Goal: Transaction & Acquisition: Obtain resource

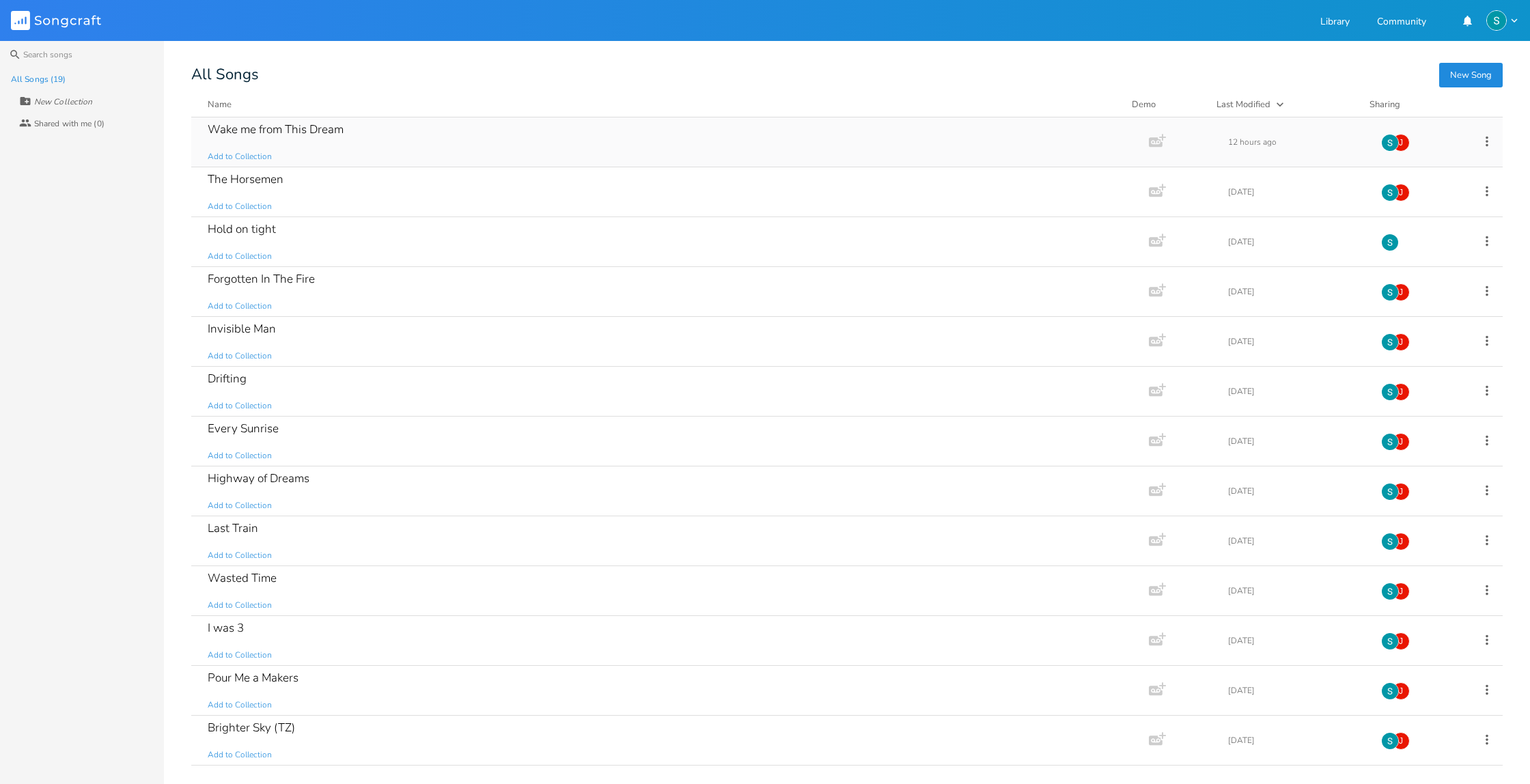
click at [361, 147] on div "Wake me from This Dream Add to Collection" at bounding box center [667, 142] width 919 height 49
click at [421, 389] on div "Drifting Add to Collection" at bounding box center [667, 391] width 919 height 49
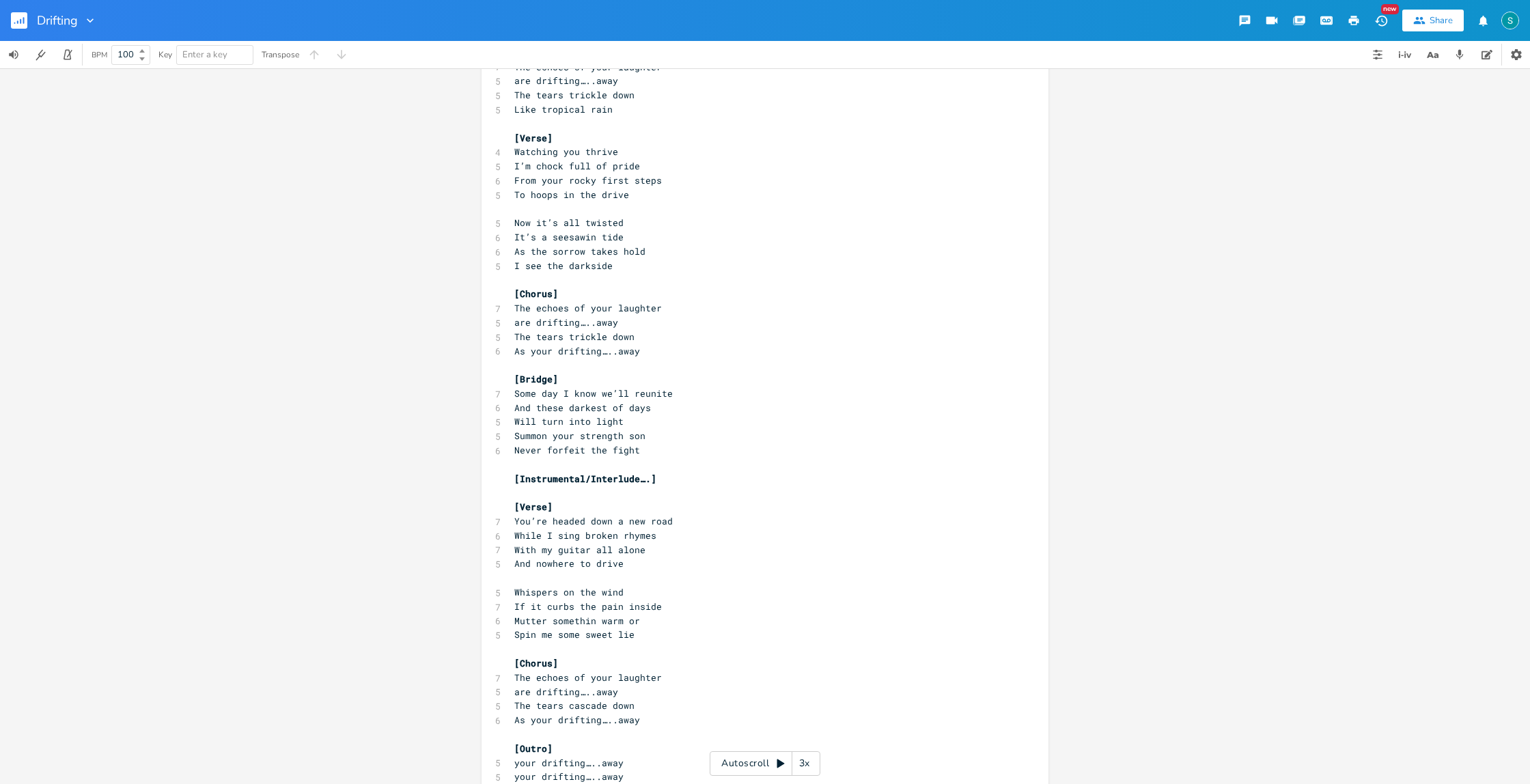
scroll to position [215, 0]
click at [27, 20] on button "Back to Library" at bounding box center [24, 20] width 27 height 33
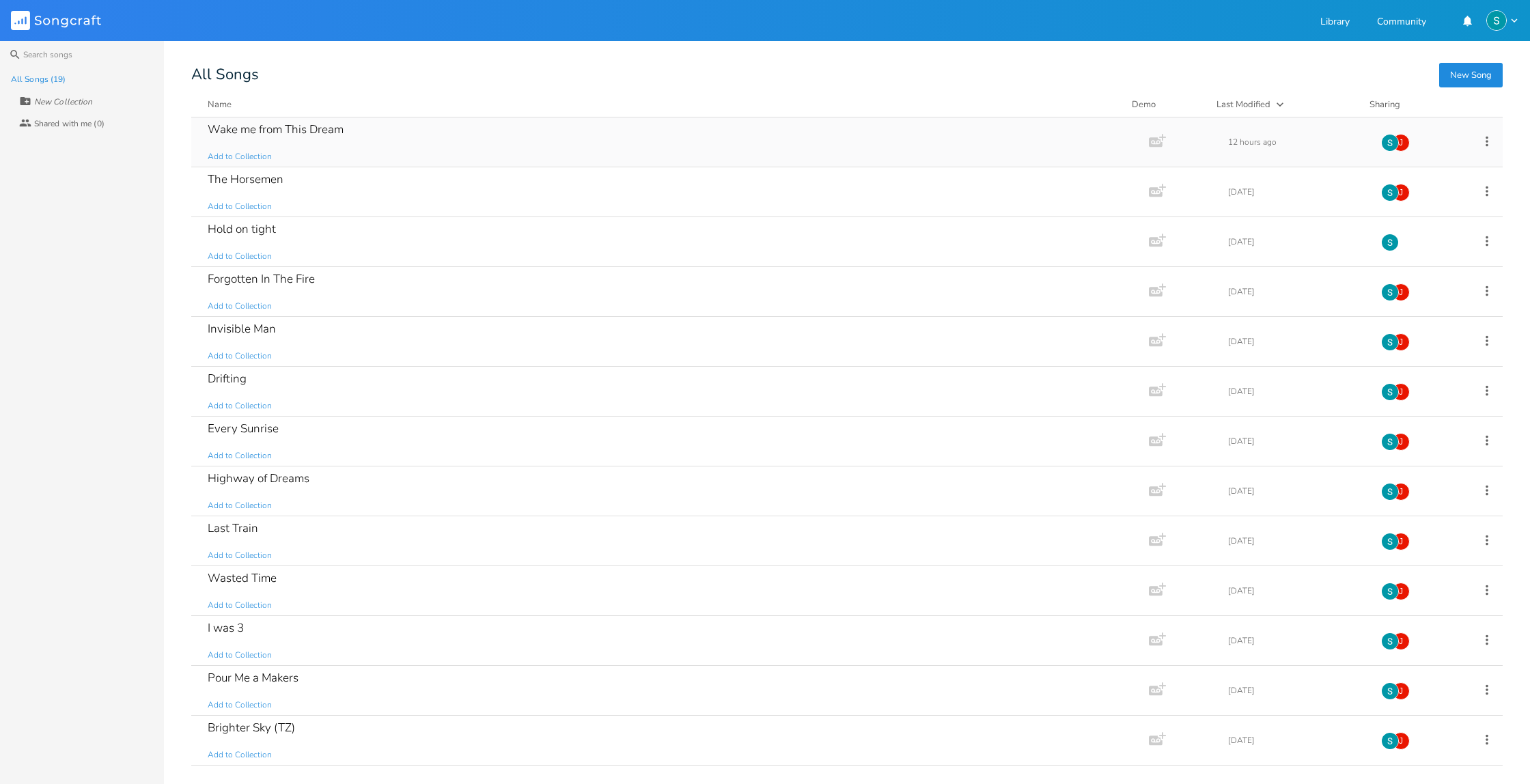
click at [399, 143] on div "Wake me from This Dream Add to Collection" at bounding box center [667, 142] width 919 height 49
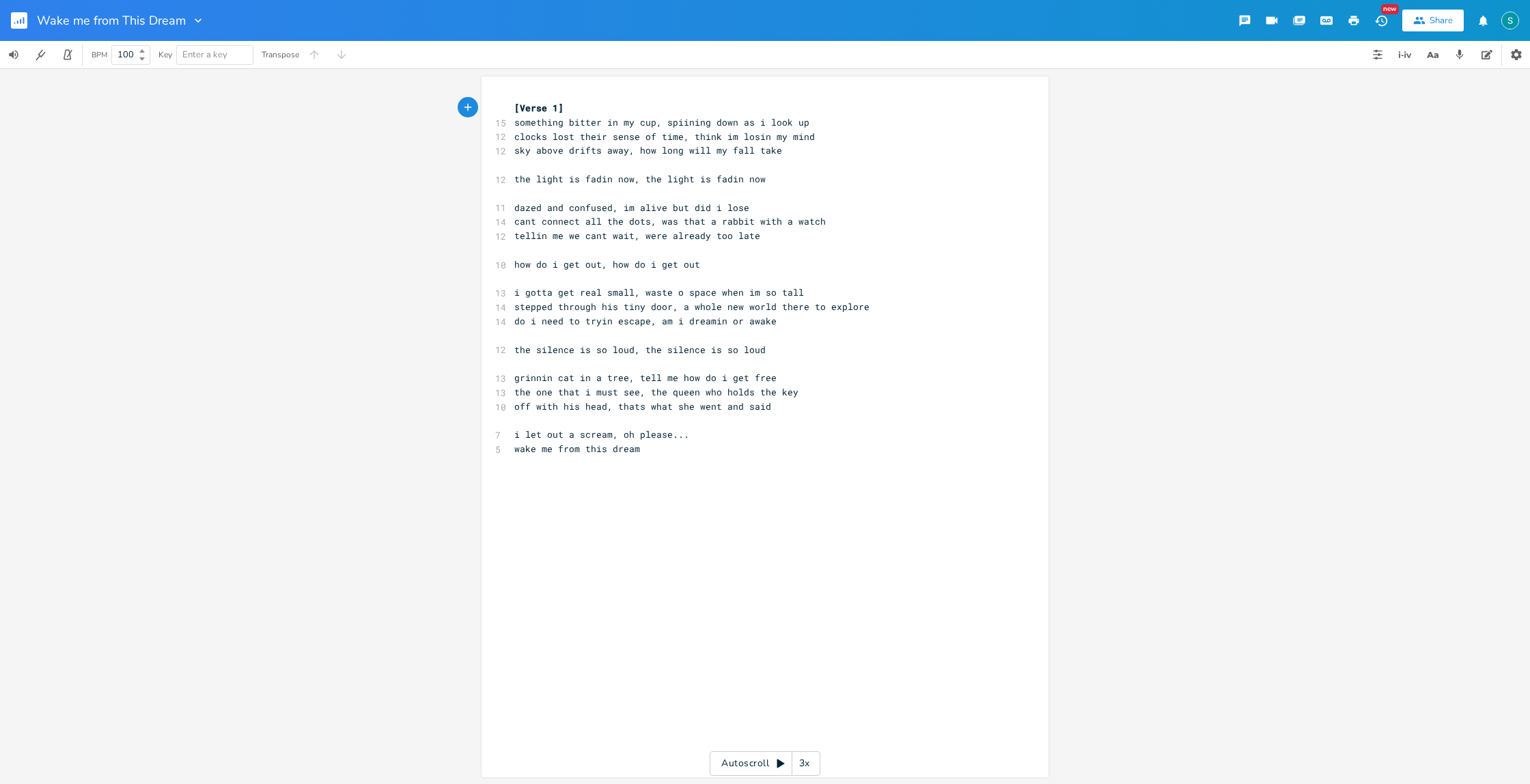
click at [30, 23] on button "button" at bounding box center [24, 20] width 27 height 33
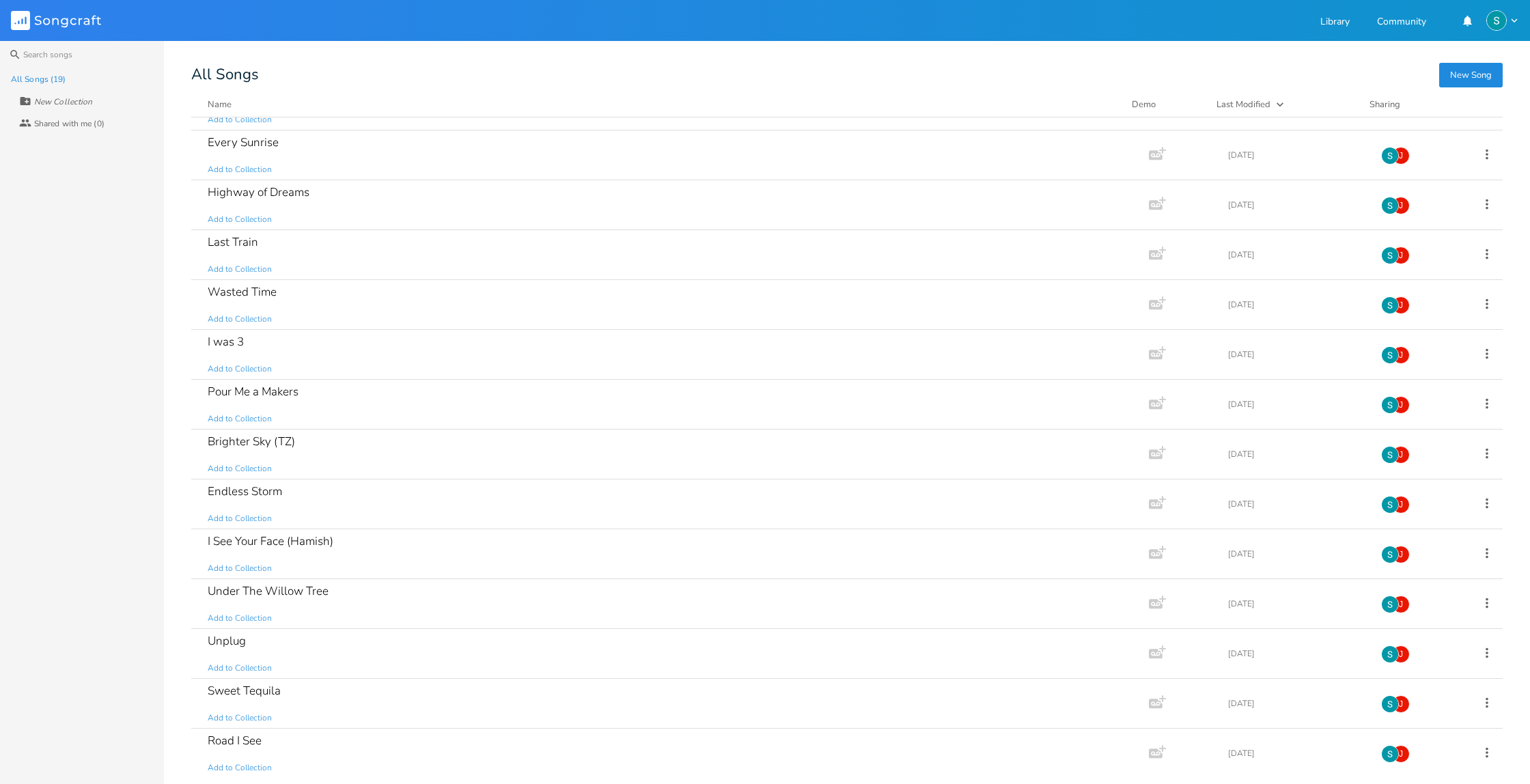
scroll to position [292, 0]
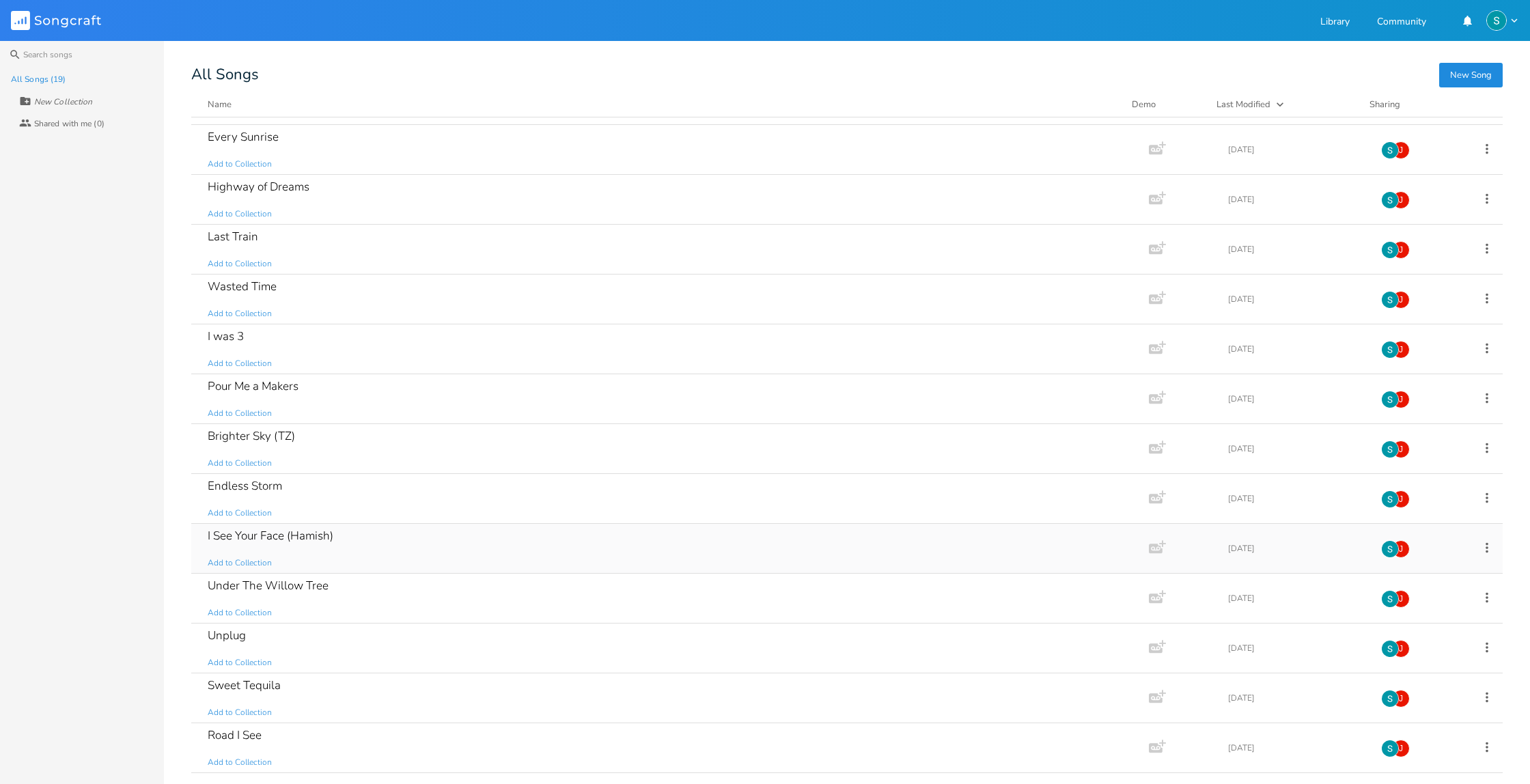
click at [373, 540] on div "I See Your Face (Hamish) Add to Collection" at bounding box center [667, 548] width 919 height 49
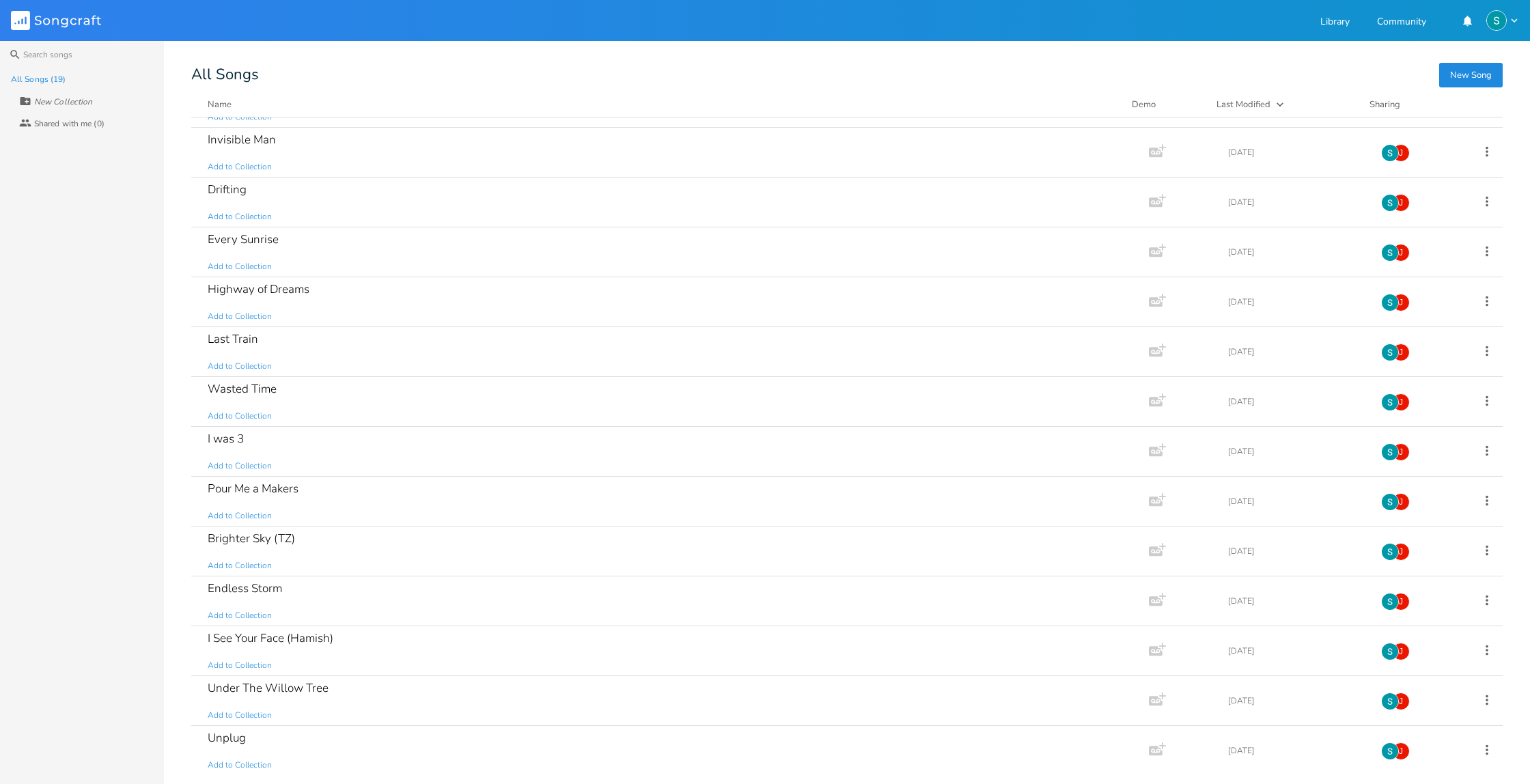
scroll to position [190, 0]
click at [356, 363] on div "Last Train Add to Collection" at bounding box center [667, 350] width 919 height 49
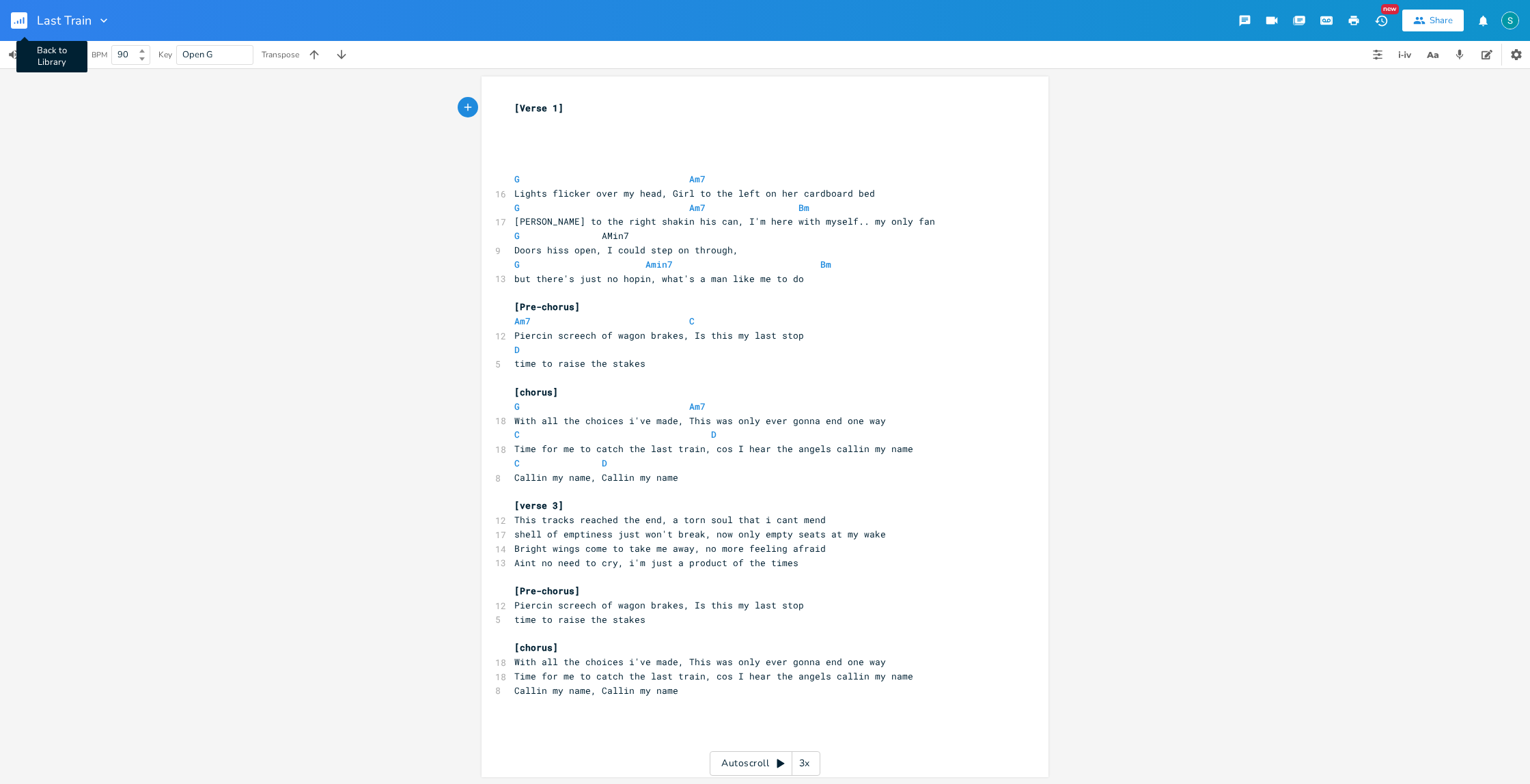
click at [24, 25] on rect "button" at bounding box center [18, 20] width 17 height 16
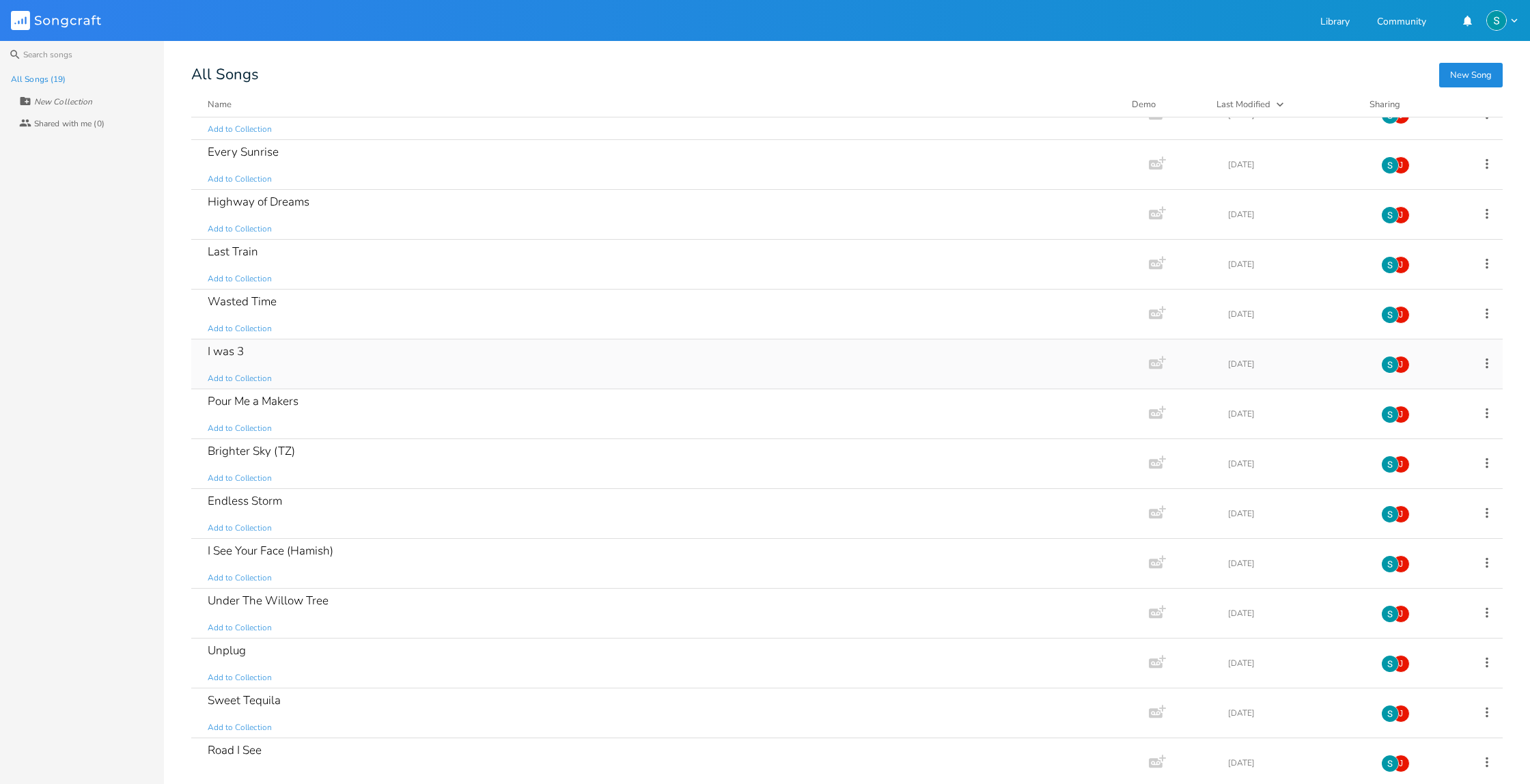
scroll to position [181, 0]
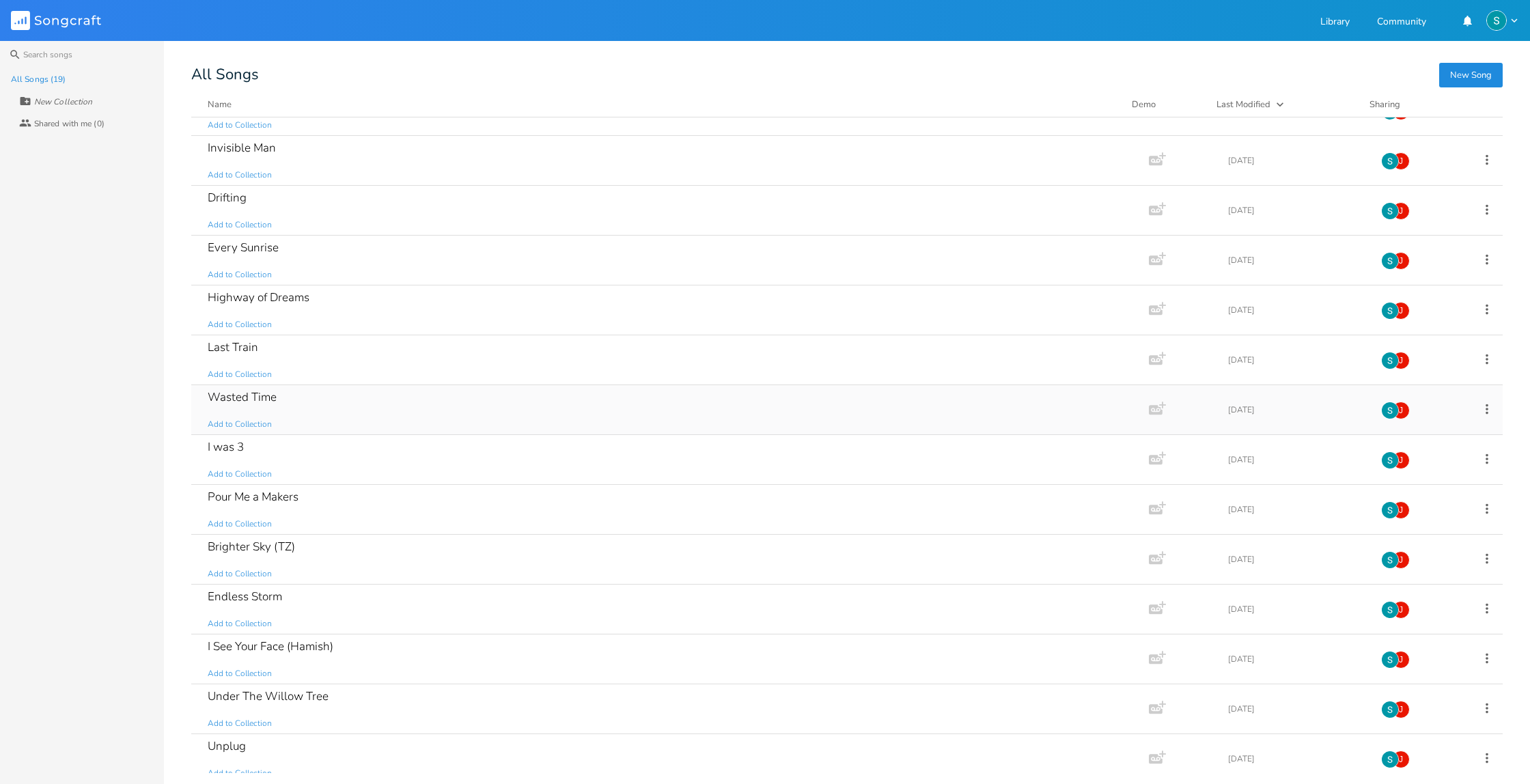
click at [481, 418] on div "Wasted Time Add to Collection" at bounding box center [667, 409] width 919 height 49
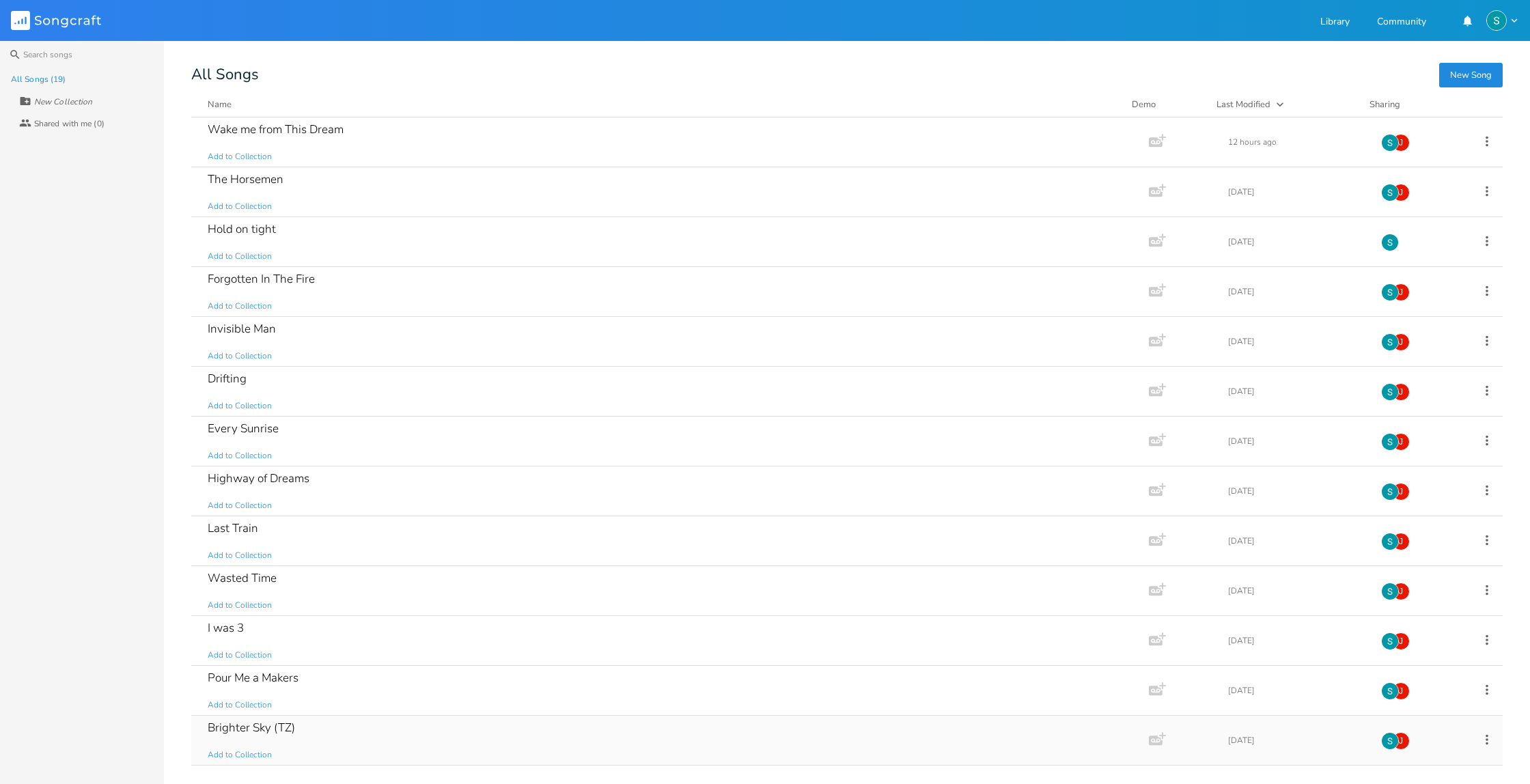
click at [391, 733] on div "Brighter Sky (TZ) Add to Collection" at bounding box center [667, 740] width 919 height 49
